Goal: Task Accomplishment & Management: Complete application form

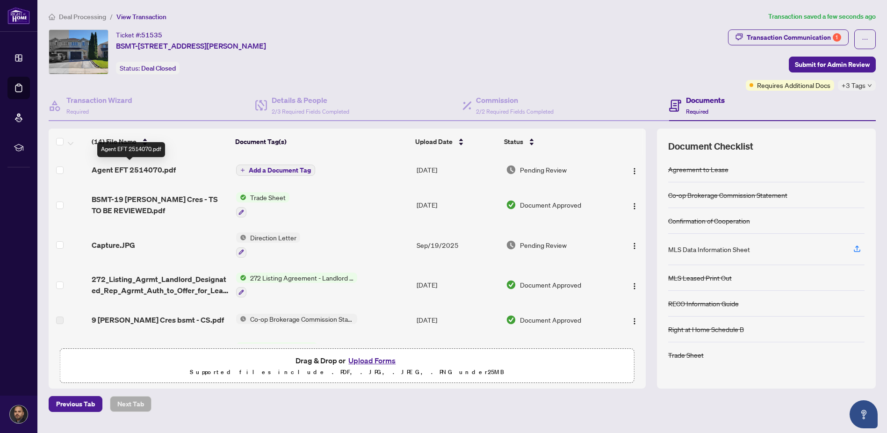
click at [139, 166] on span "Agent EFT 2514070.pdf" at bounding box center [134, 169] width 84 height 11
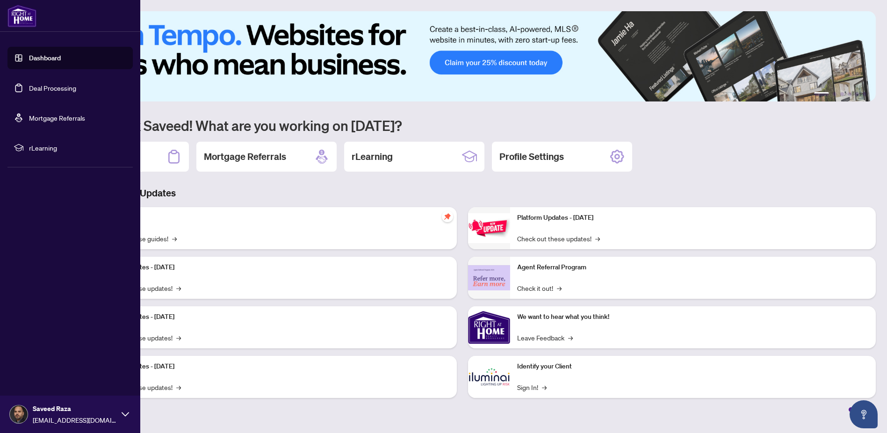
click at [55, 90] on link "Deal Processing" at bounding box center [52, 88] width 47 height 8
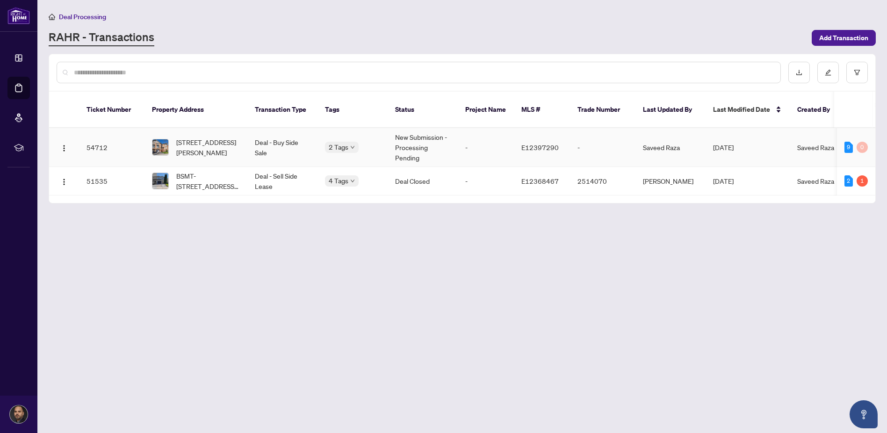
click at [198, 139] on span "[STREET_ADDRESS][PERSON_NAME]" at bounding box center [208, 147] width 64 height 21
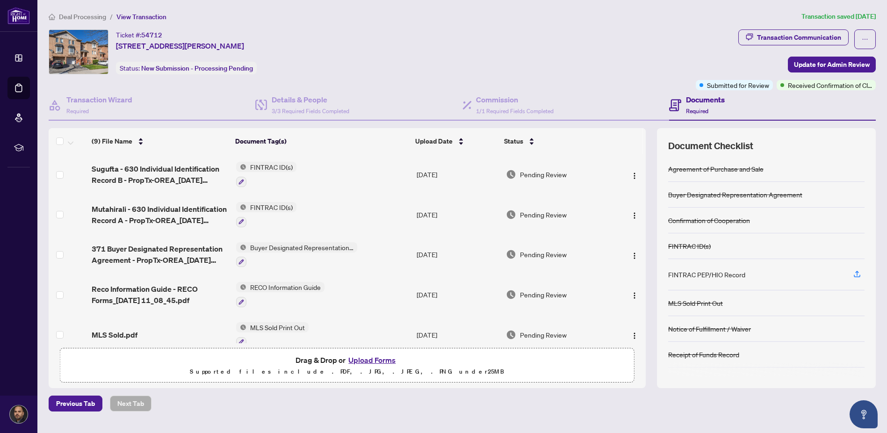
scroll to position [18, 0]
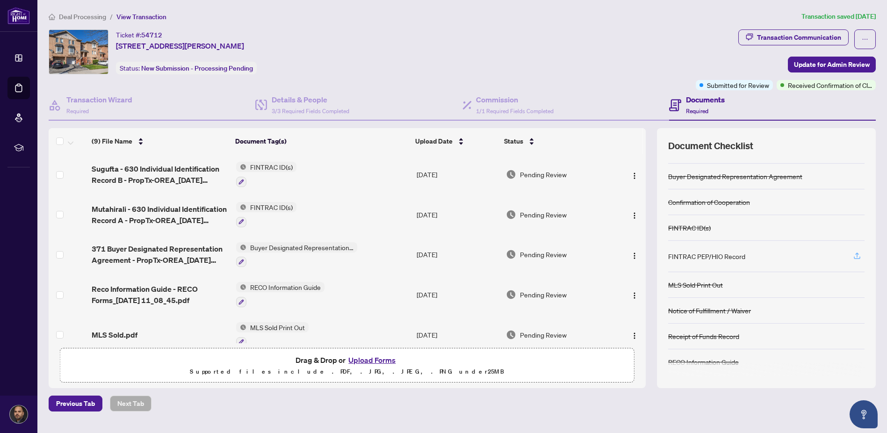
click at [857, 253] on icon "button" at bounding box center [857, 255] width 8 height 8
click at [861, 254] on icon "button" at bounding box center [857, 255] width 8 height 8
click at [859, 257] on icon "button" at bounding box center [857, 255] width 8 height 8
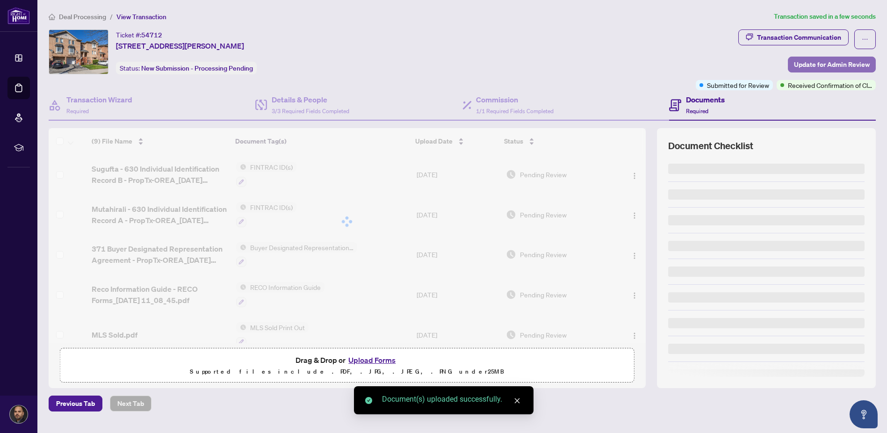
click at [823, 65] on span "Update for Admin Review" at bounding box center [832, 64] width 76 height 15
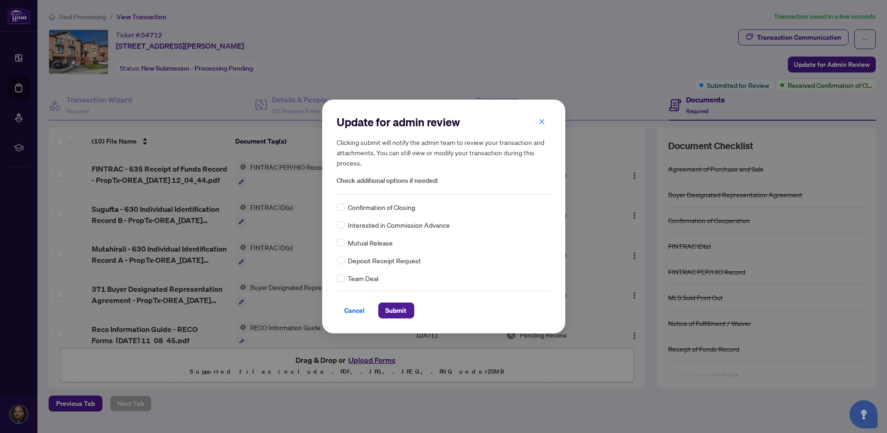
click at [391, 210] on span "Confirmation of Closing" at bounding box center [381, 207] width 67 height 10
click at [391, 205] on span "Confirmation of Closing" at bounding box center [381, 207] width 67 height 10
click at [393, 315] on span "Submit" at bounding box center [396, 310] width 21 height 15
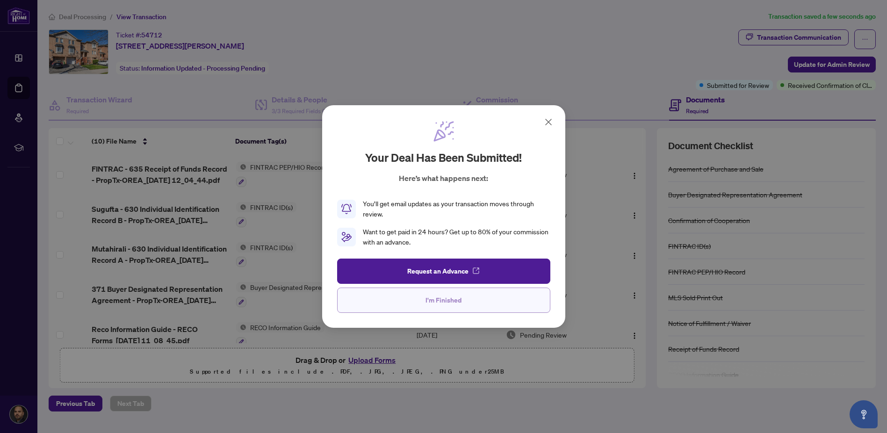
click at [430, 308] on button "I'm Finished" at bounding box center [443, 299] width 213 height 25
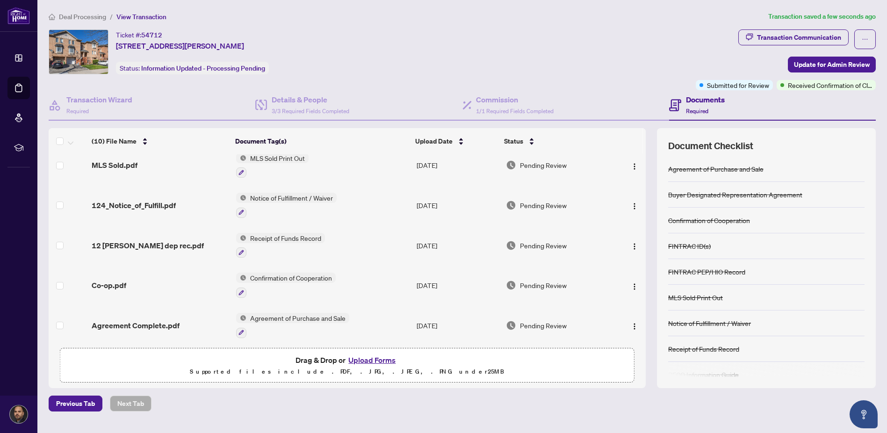
scroll to position [0, 0]
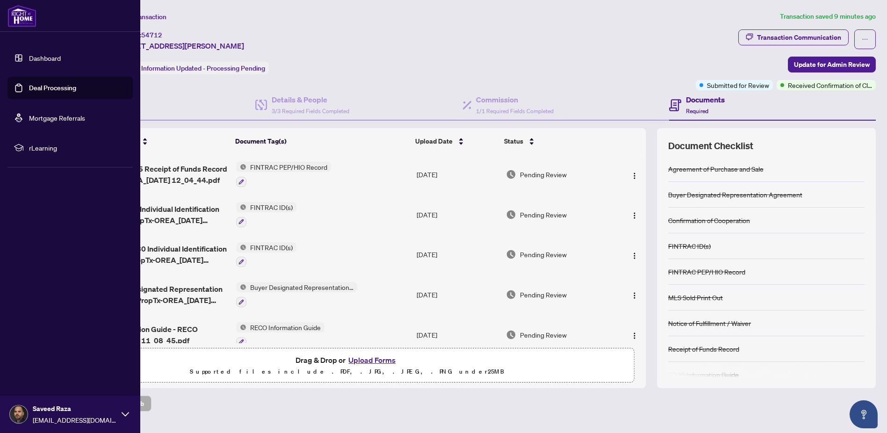
click at [45, 55] on link "Dashboard" at bounding box center [45, 58] width 32 height 8
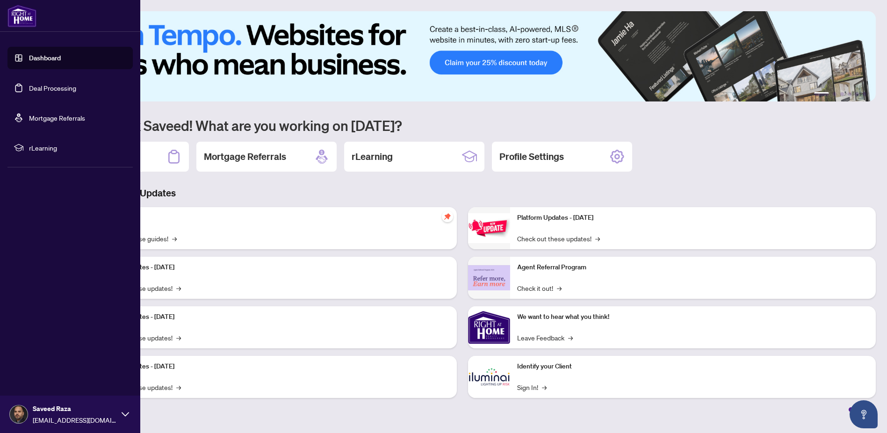
click at [47, 86] on link "Deal Processing" at bounding box center [52, 88] width 47 height 8
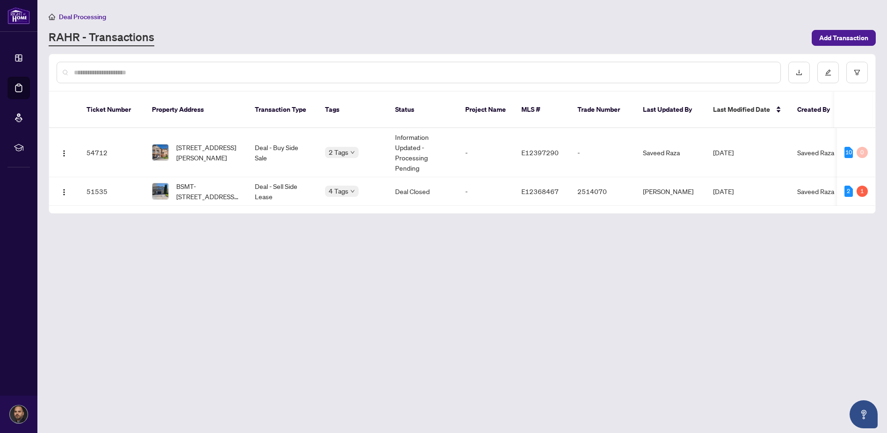
click at [287, 233] on main "Deal Processing [PERSON_NAME] - Transactions Add Transaction Ticket Number Prop…" at bounding box center [461, 216] width 849 height 433
